Goal: Transaction & Acquisition: Purchase product/service

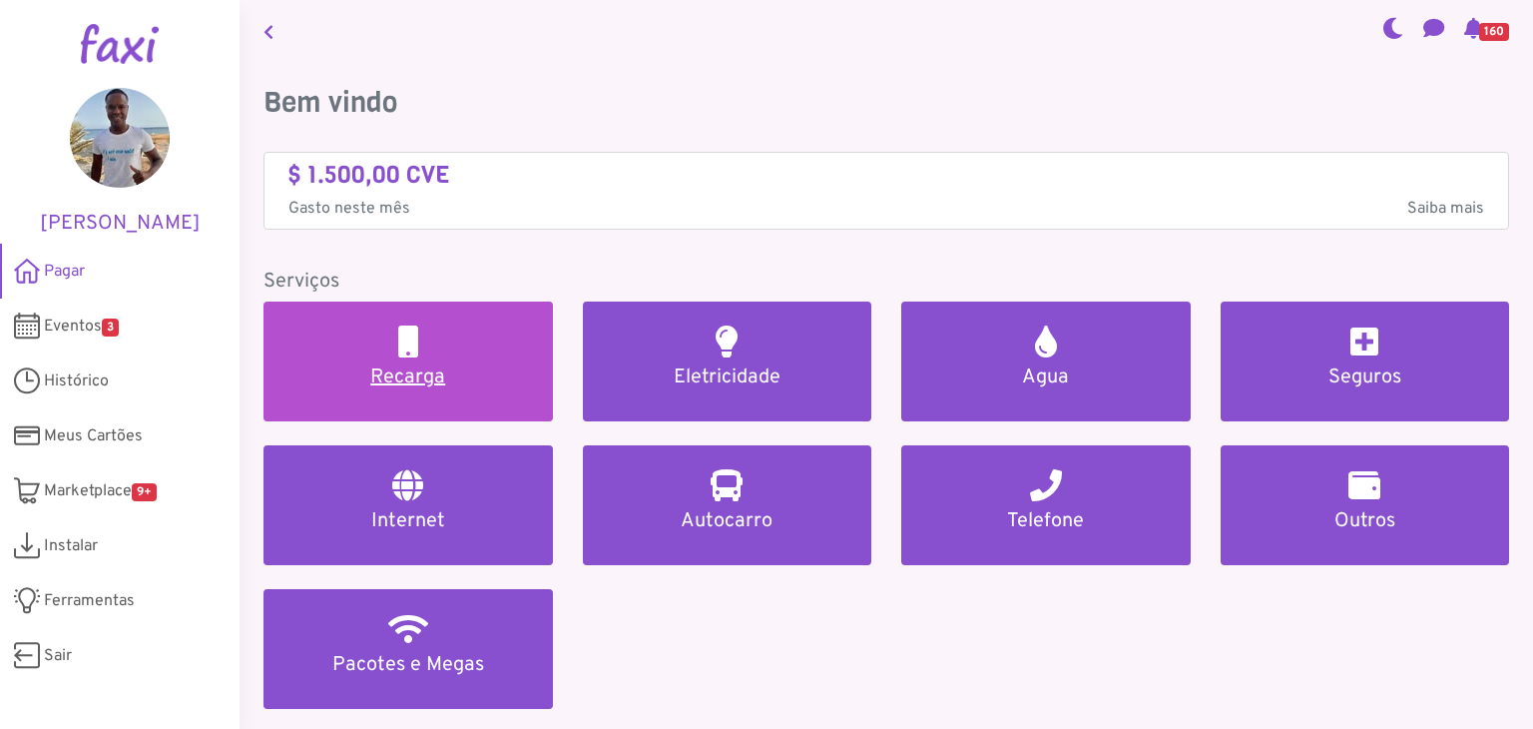
click at [468, 343] on link "Recarga" at bounding box center [407, 361] width 289 height 120
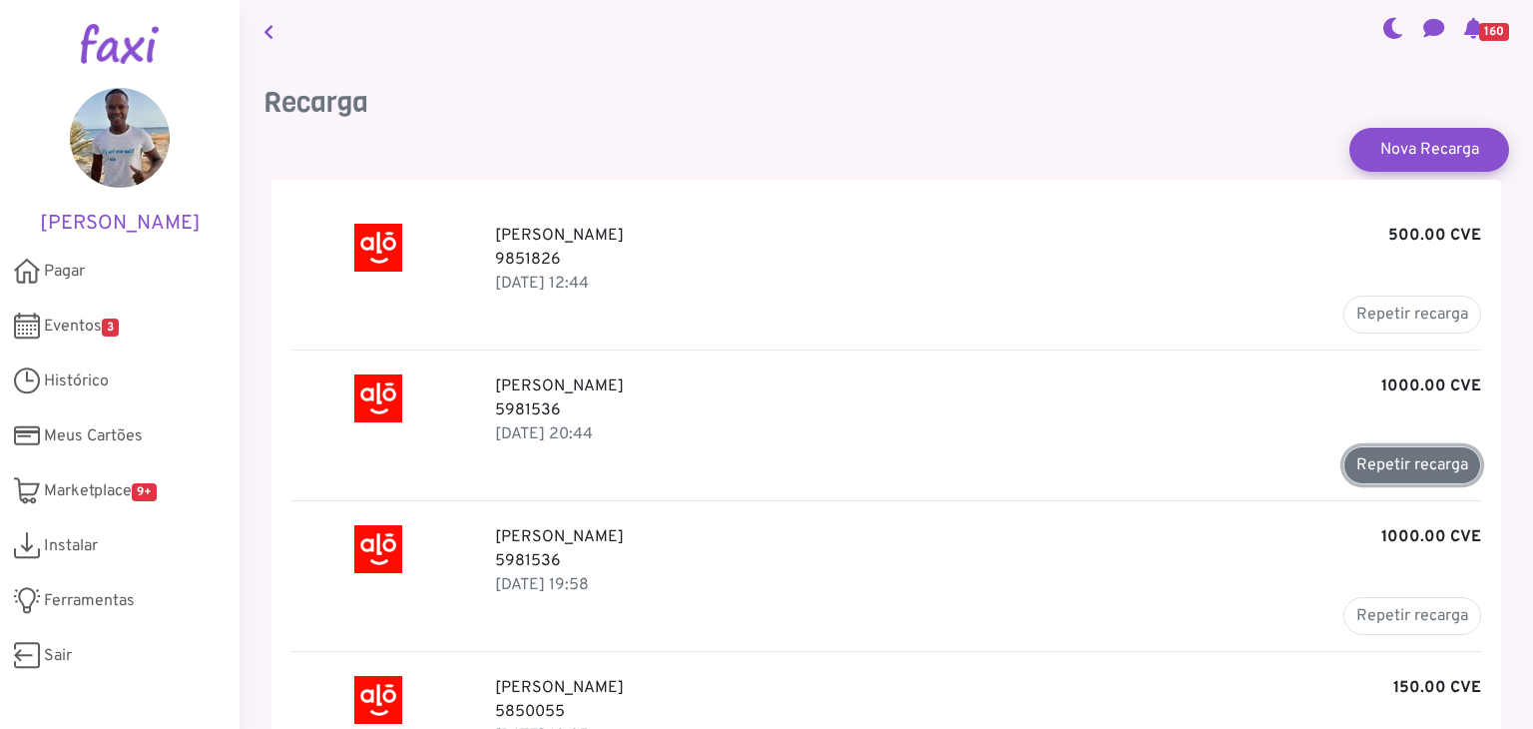
click at [1406, 460] on button "Repetir recarga" at bounding box center [1412, 465] width 138 height 38
type input "*******"
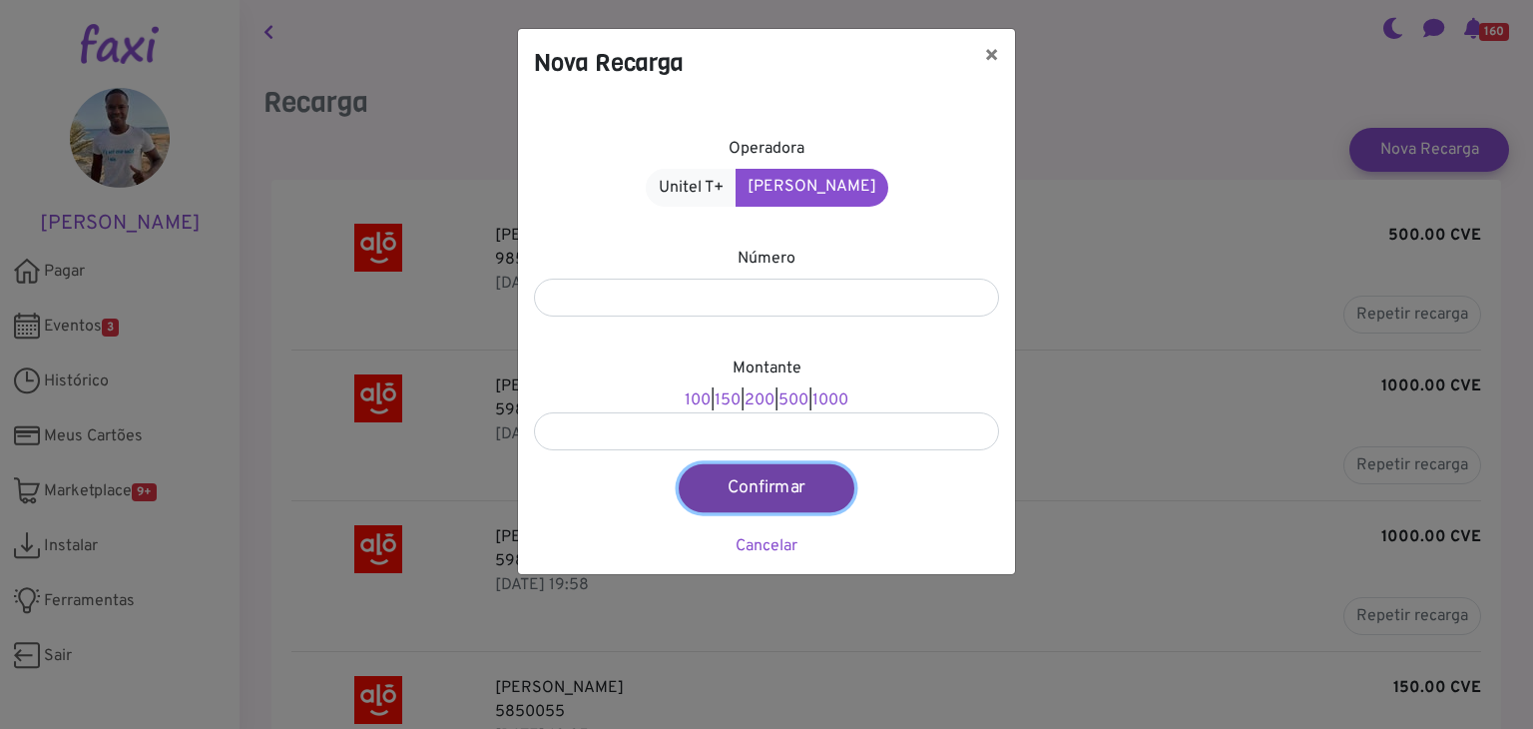
click at [806, 478] on button "Confirmar" at bounding box center [767, 488] width 176 height 48
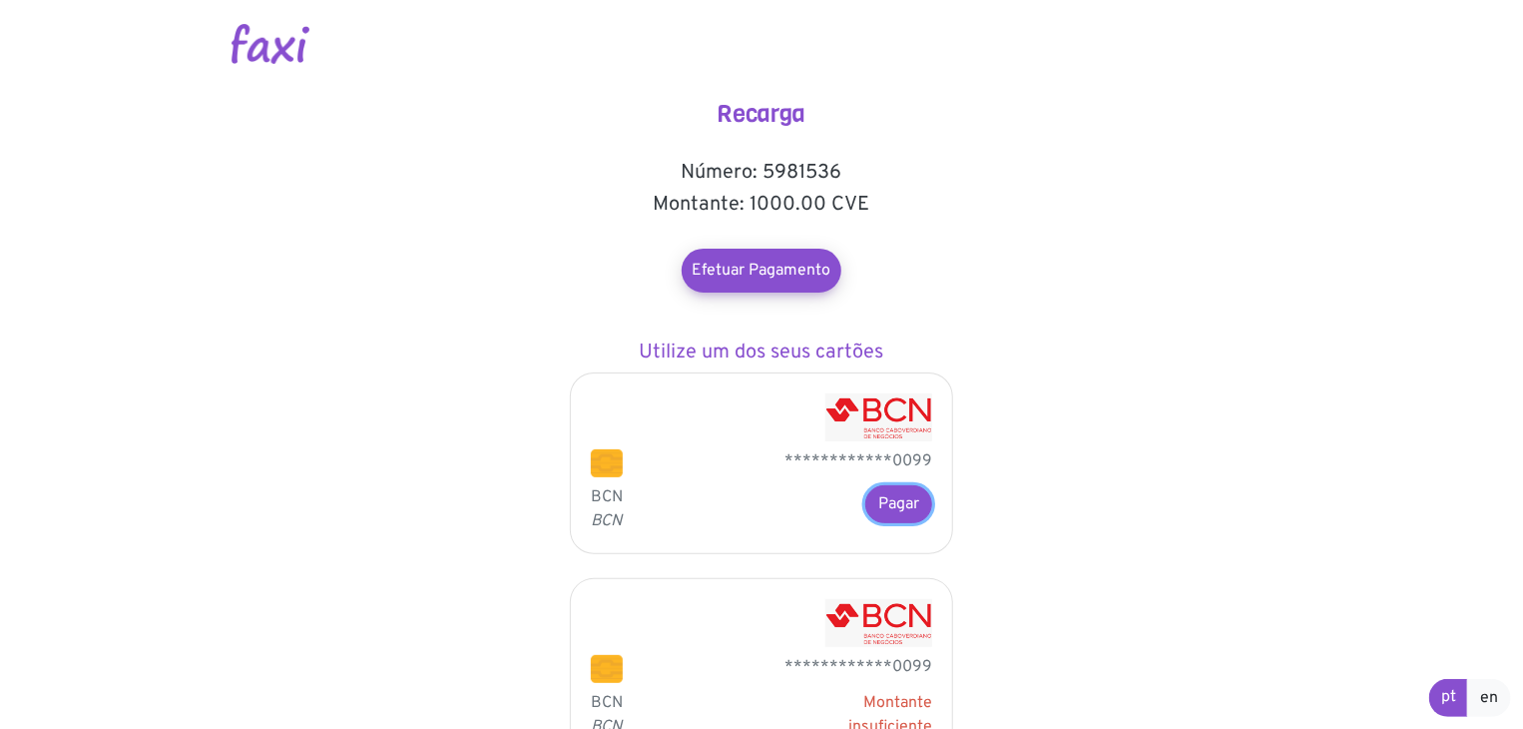
click at [897, 491] on button "Pagar" at bounding box center [898, 504] width 67 height 38
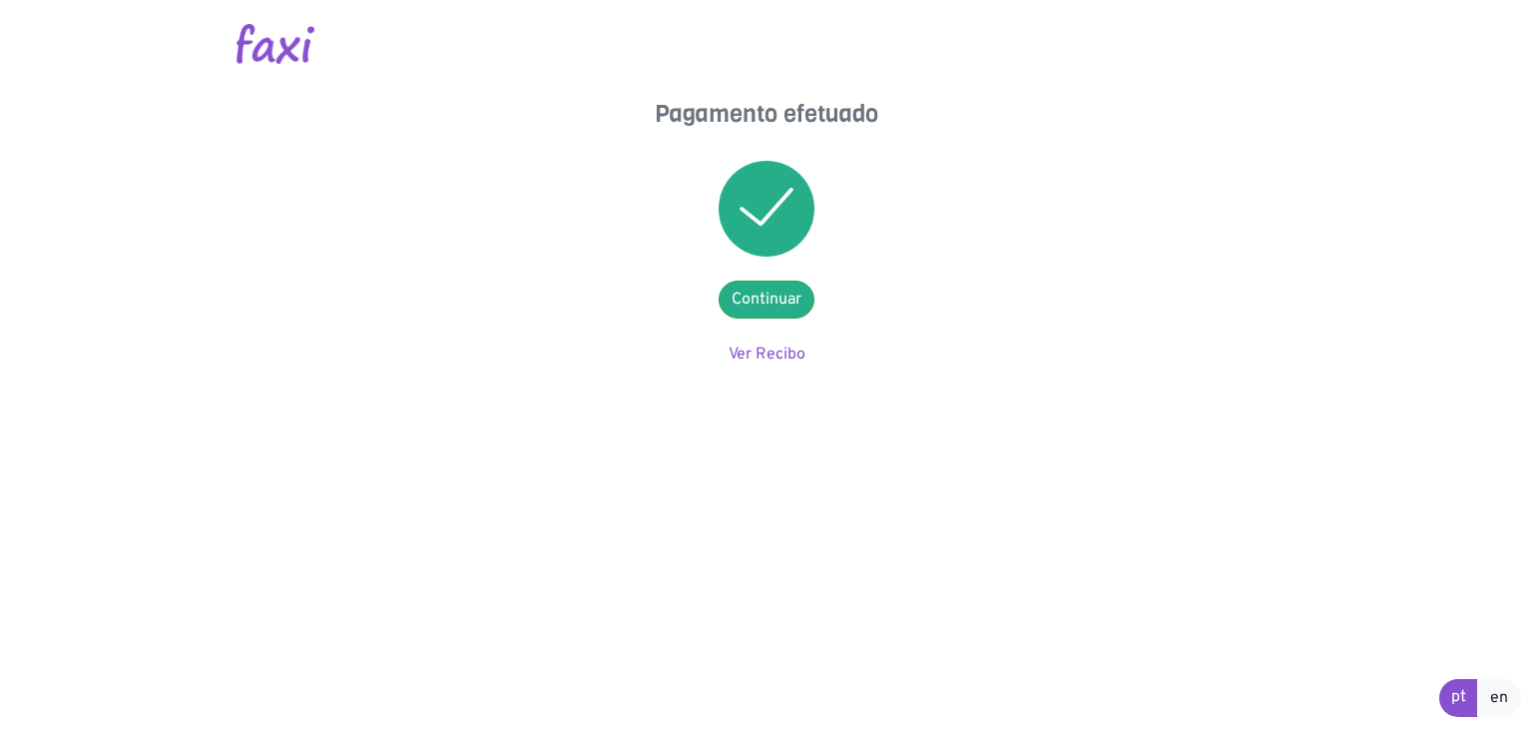
click at [970, 346] on main "Pagamento efetuado Continuar Ver Recibo" at bounding box center [767, 183] width 1138 height 366
